Goal: Task Accomplishment & Management: Manage account settings

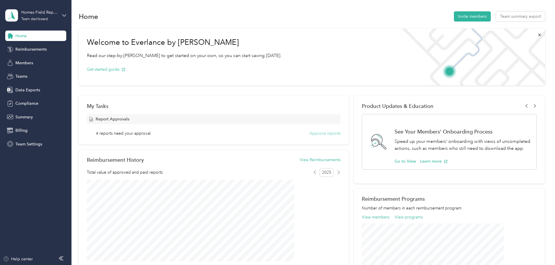
click at [324, 135] on button "Approve reports" at bounding box center [324, 133] width 31 height 6
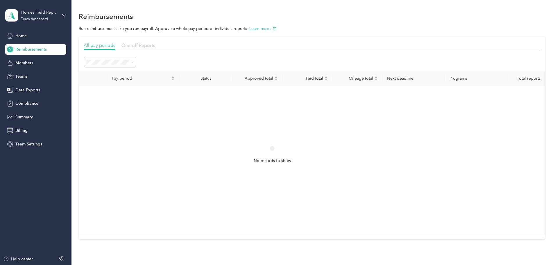
click at [155, 44] on span "One-off Reports" at bounding box center [138, 45] width 34 height 6
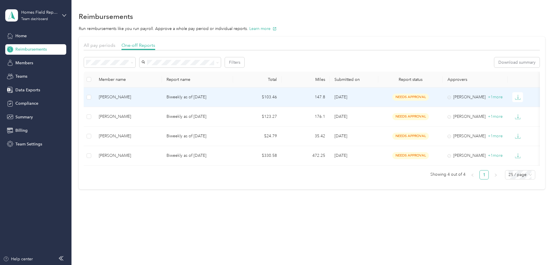
click at [155, 95] on div "[PERSON_NAME]" at bounding box center [128, 97] width 58 height 6
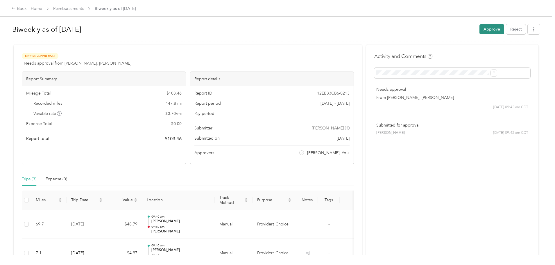
click at [479, 27] on button "Approve" at bounding box center [491, 29] width 25 height 10
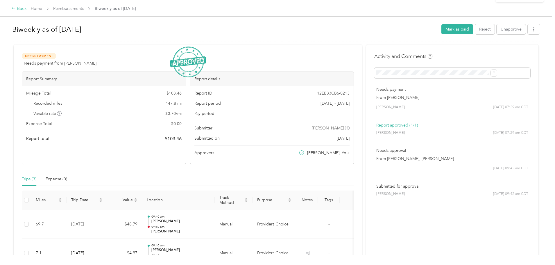
click at [27, 10] on div "Back" at bounding box center [19, 8] width 15 height 7
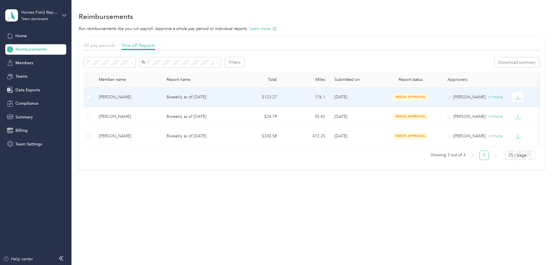
click at [152, 95] on div "[PERSON_NAME]" at bounding box center [128, 97] width 58 height 6
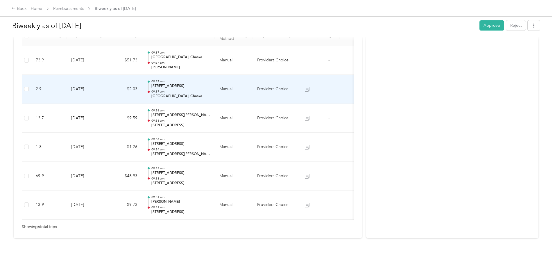
scroll to position [176, 0]
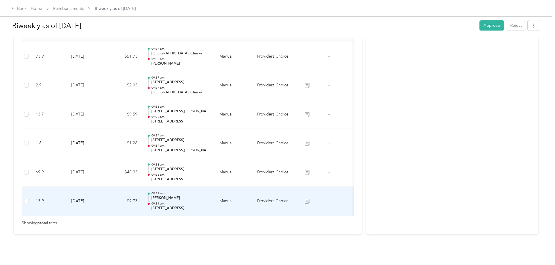
click at [210, 205] on p "[STREET_ADDRESS]" at bounding box center [180, 207] width 59 height 5
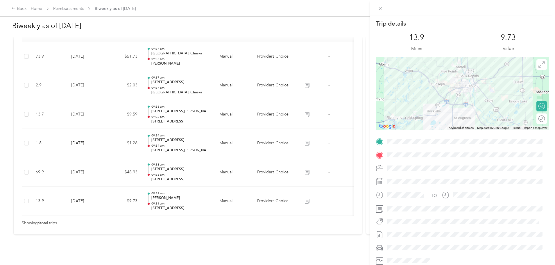
click at [234, 195] on div "Trip details This trip cannot be edited because it is either under review, appr…" at bounding box center [277, 132] width 555 height 265
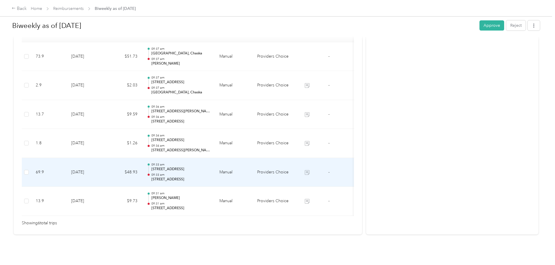
click at [210, 177] on p "[STREET_ADDRESS]" at bounding box center [180, 179] width 59 height 5
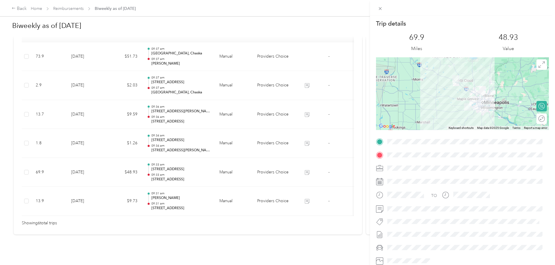
click at [236, 164] on div "Trip details This trip cannot be edited because it is either under review, appr…" at bounding box center [277, 132] width 555 height 265
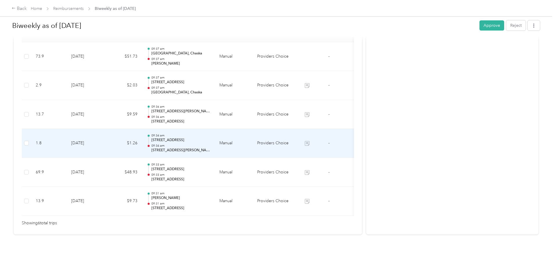
click at [210, 134] on div "09:34 am [STREET_ADDRESS] 09:34 am [STREET_ADDRESS][PERSON_NAME]" at bounding box center [180, 142] width 59 height 19
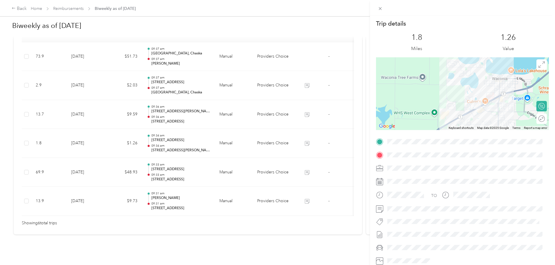
click at [232, 134] on div "Trip details This trip cannot be edited because it is either under review, appr…" at bounding box center [277, 132] width 555 height 265
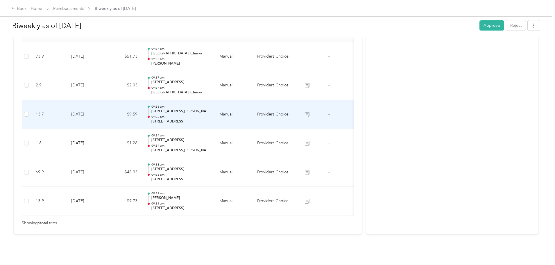
click at [210, 115] on p "09:36 am" at bounding box center [180, 117] width 59 height 4
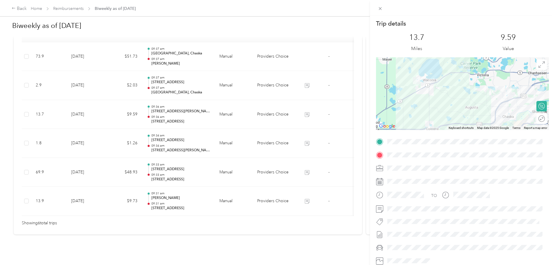
click at [243, 106] on div "Trip details This trip cannot be edited because it is either under review, appr…" at bounding box center [277, 132] width 555 height 265
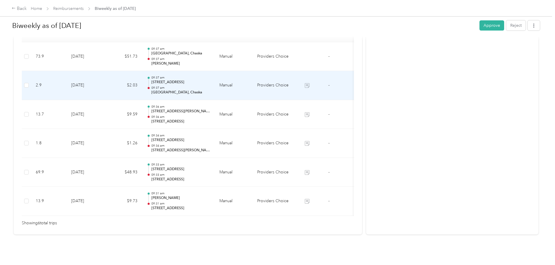
click at [210, 76] on div "09:37 am 142 Pioneer Trail, Chaska 09:37 am [STREET_ADDRESS]" at bounding box center [180, 85] width 59 height 19
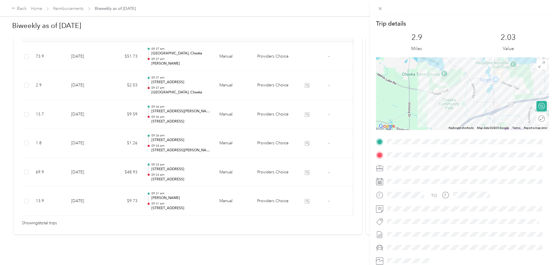
click at [236, 76] on div "Trip details This trip cannot be edited because it is either under review, appr…" at bounding box center [277, 132] width 555 height 265
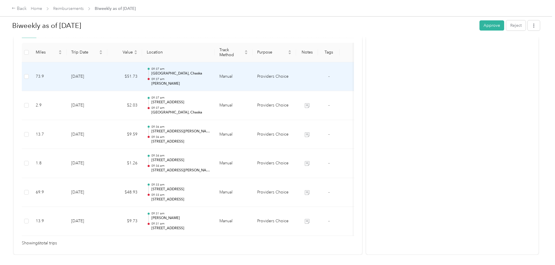
scroll to position [147, 0]
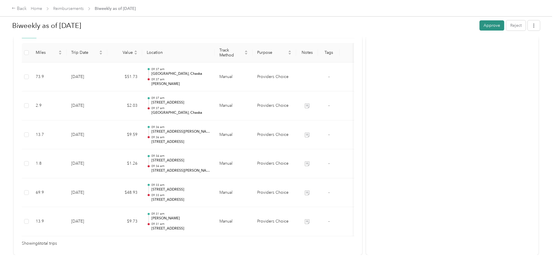
click at [479, 30] on button "Approve" at bounding box center [491, 25] width 25 height 10
click at [27, 8] on div "Back" at bounding box center [19, 8] width 15 height 7
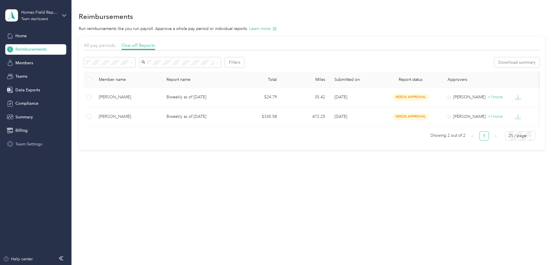
click at [21, 144] on span "Team Settings" at bounding box center [28, 144] width 27 height 6
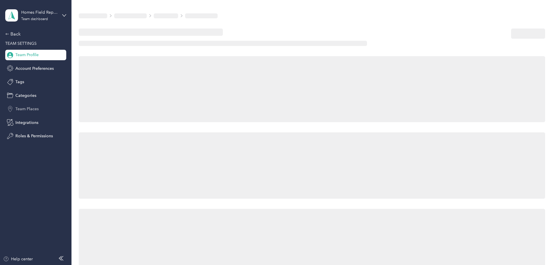
click at [25, 108] on span "Team Places" at bounding box center [26, 109] width 23 height 6
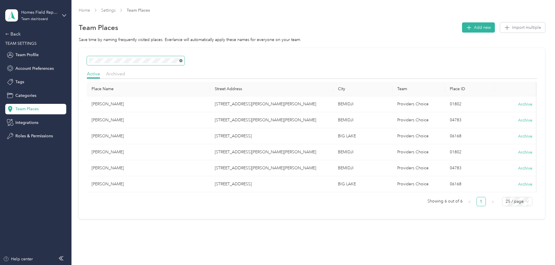
click at [182, 59] on icon at bounding box center [180, 60] width 3 height 3
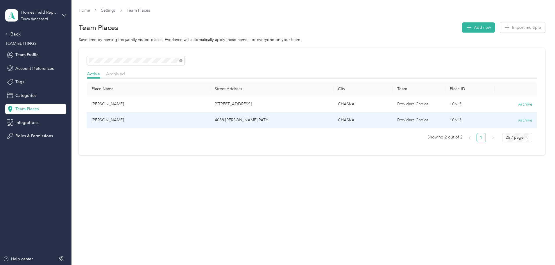
click at [518, 121] on button "Archive" at bounding box center [525, 120] width 14 height 6
click at [457, 127] on button "Yes, archive" at bounding box center [463, 127] width 25 height 9
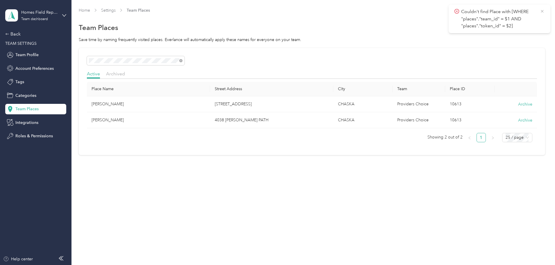
click at [541, 10] on icon at bounding box center [542, 11] width 5 height 5
click at [29, 15] on div "Homes Field Representatives" at bounding box center [39, 12] width 36 height 6
click at [27, 76] on div "Log out" at bounding box center [66, 74] width 114 height 10
